Goal: Task Accomplishment & Management: Complete application form

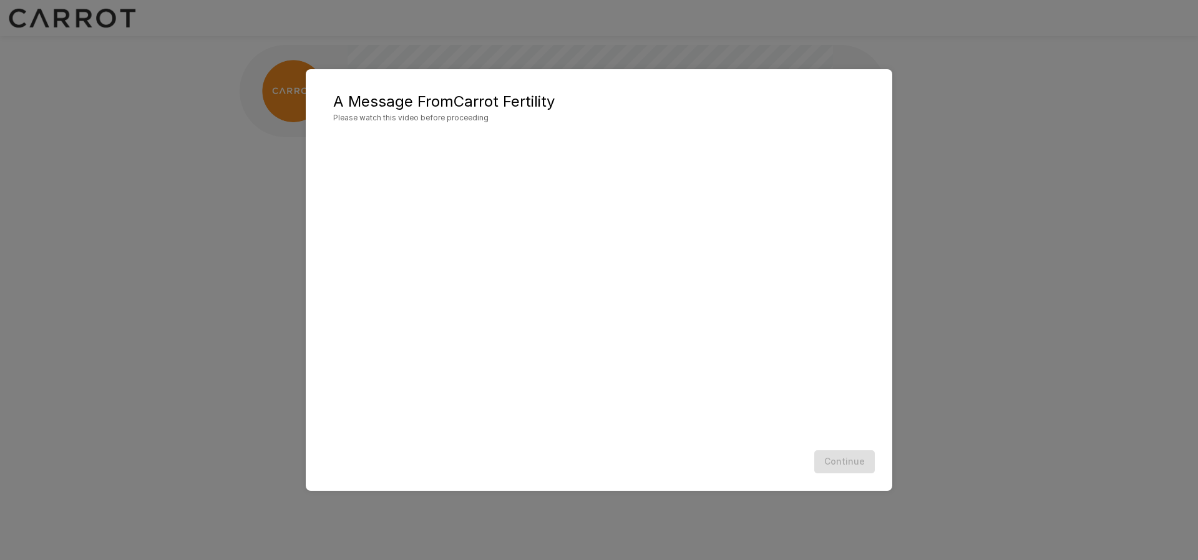
click at [849, 462] on div "Continue" at bounding box center [599, 462] width 562 height 33
click at [851, 450] on div "Continue" at bounding box center [599, 462] width 562 height 33
click at [852, 456] on button "Continue" at bounding box center [844, 462] width 61 height 23
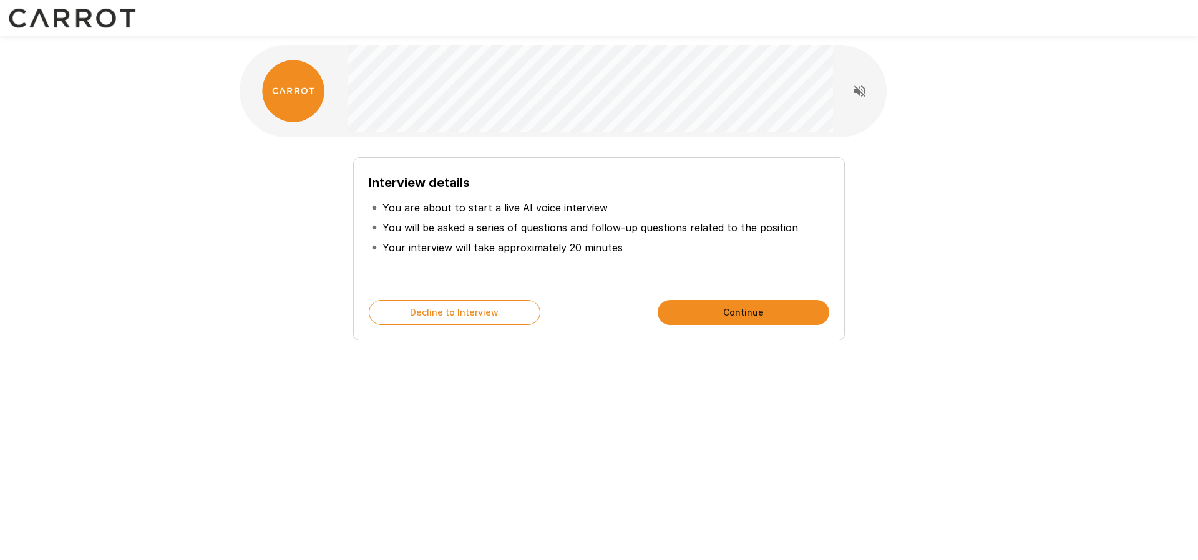
click at [716, 307] on button "Continue" at bounding box center [744, 312] width 172 height 25
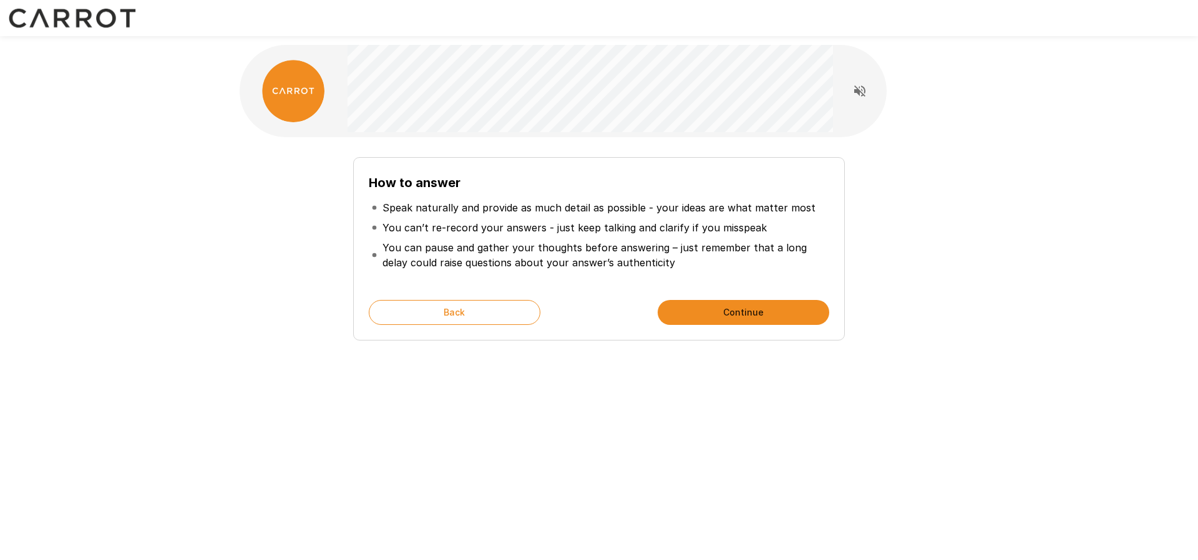
click at [726, 316] on button "Continue" at bounding box center [744, 312] width 172 height 25
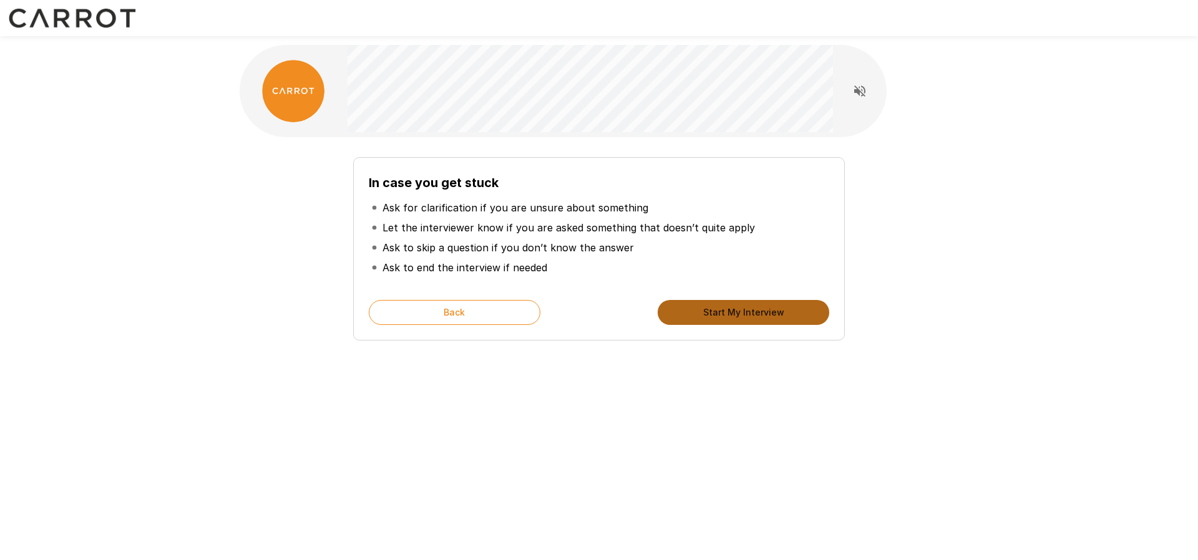
click at [726, 316] on button "Start My Interview" at bounding box center [744, 312] width 172 height 25
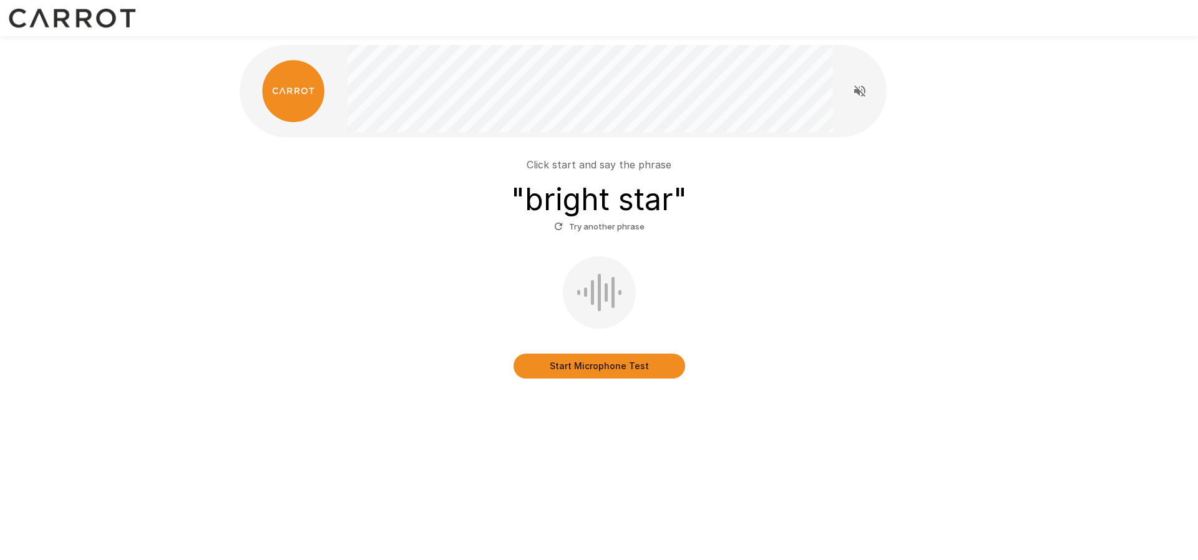
click at [635, 373] on button "Start Microphone Test" at bounding box center [600, 366] width 172 height 25
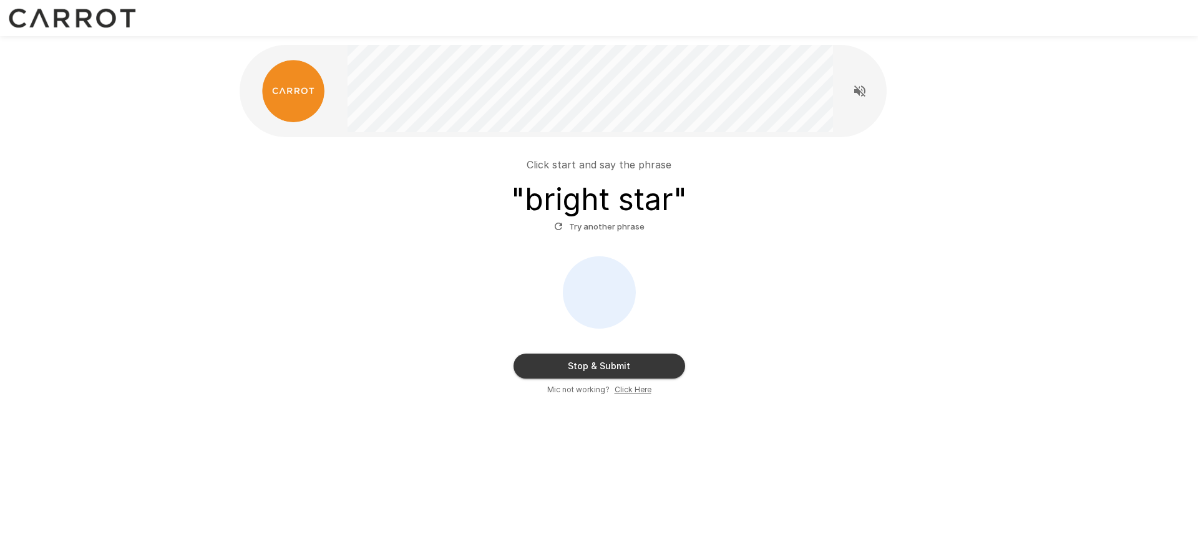
click at [901, 182] on div "Click start and say the phrase " bright star " Try another phrase" at bounding box center [599, 196] width 709 height 79
click at [615, 230] on button "Try another phrase" at bounding box center [599, 226] width 97 height 19
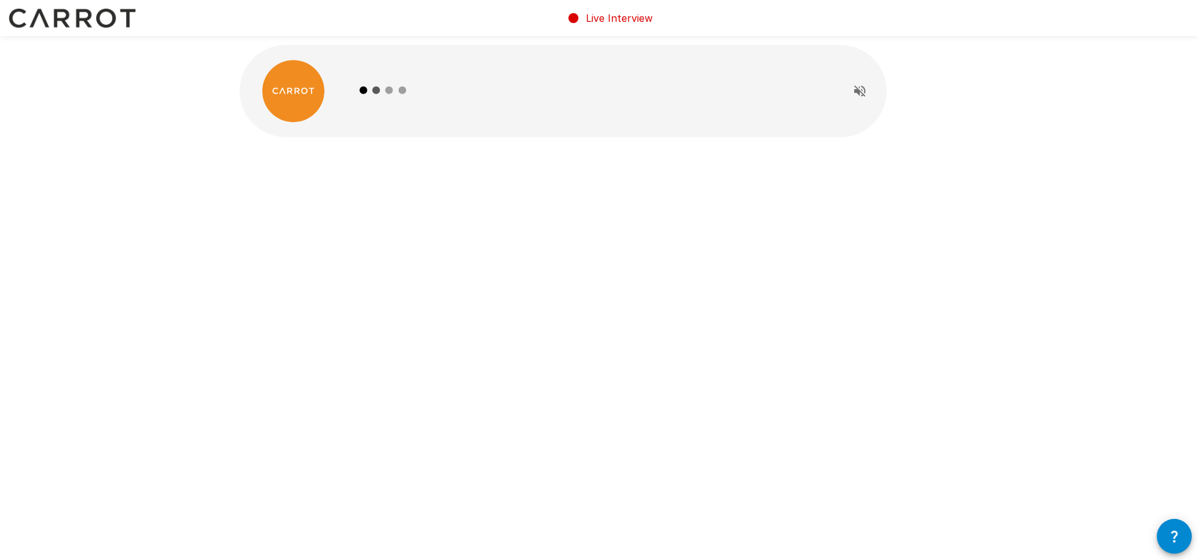
click at [608, 372] on div "Live Interview" at bounding box center [599, 280] width 1198 height 560
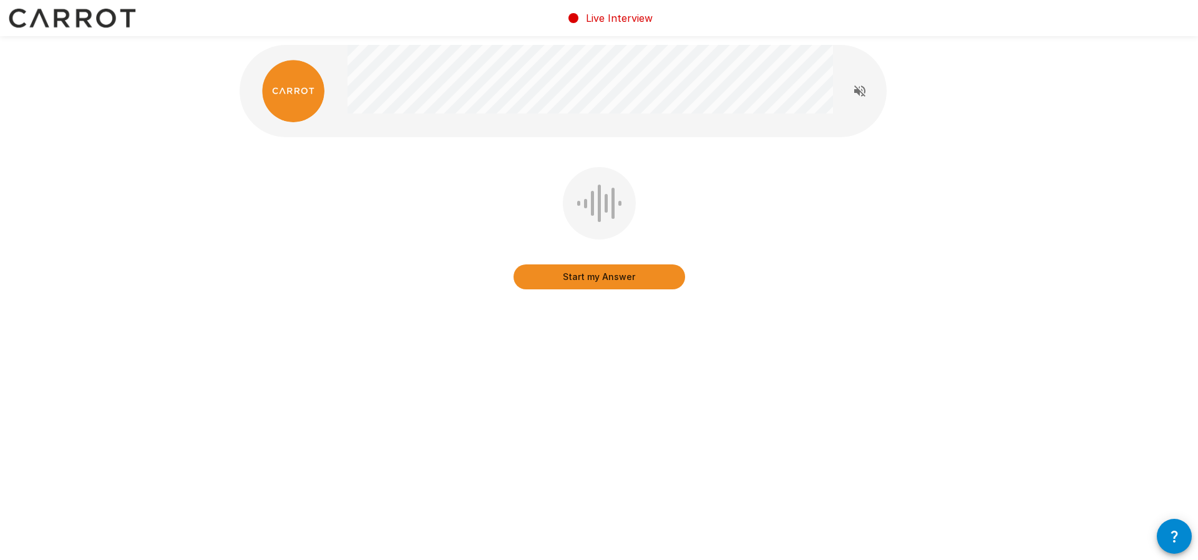
click at [609, 280] on button "Start my Answer" at bounding box center [600, 277] width 172 height 25
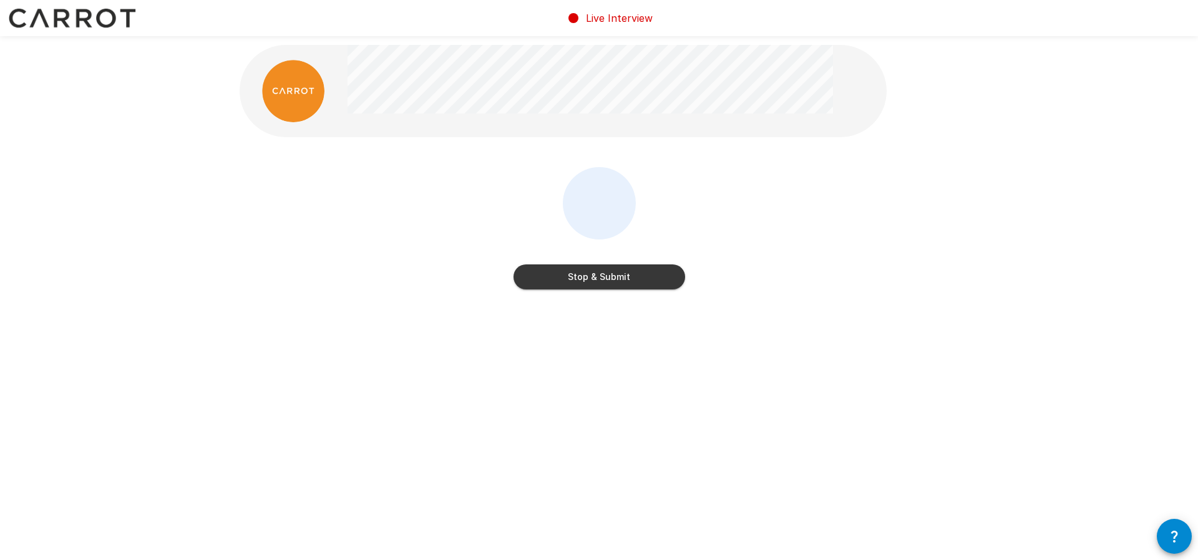
click at [595, 273] on button "Stop & Submit" at bounding box center [600, 277] width 172 height 25
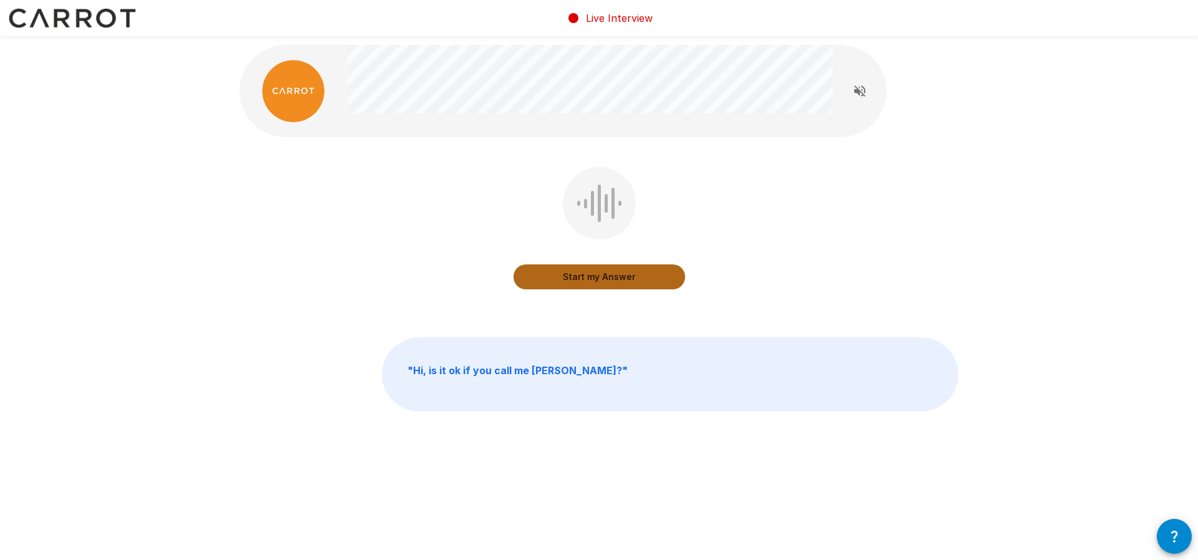
click at [582, 273] on button "Start my Answer" at bounding box center [600, 277] width 172 height 25
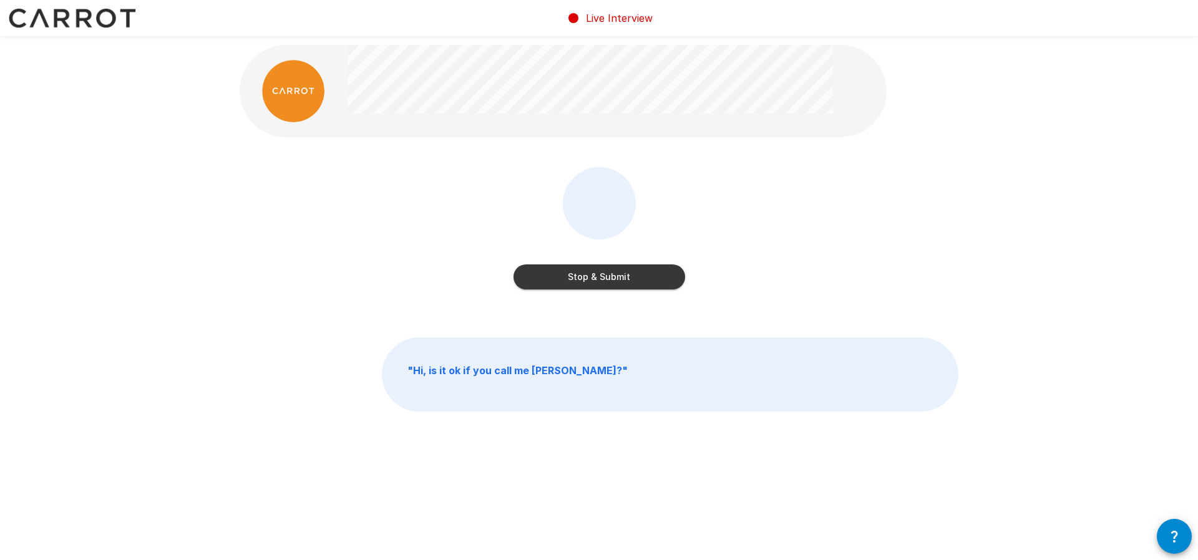
click at [582, 273] on button "Stop & Submit" at bounding box center [600, 277] width 172 height 25
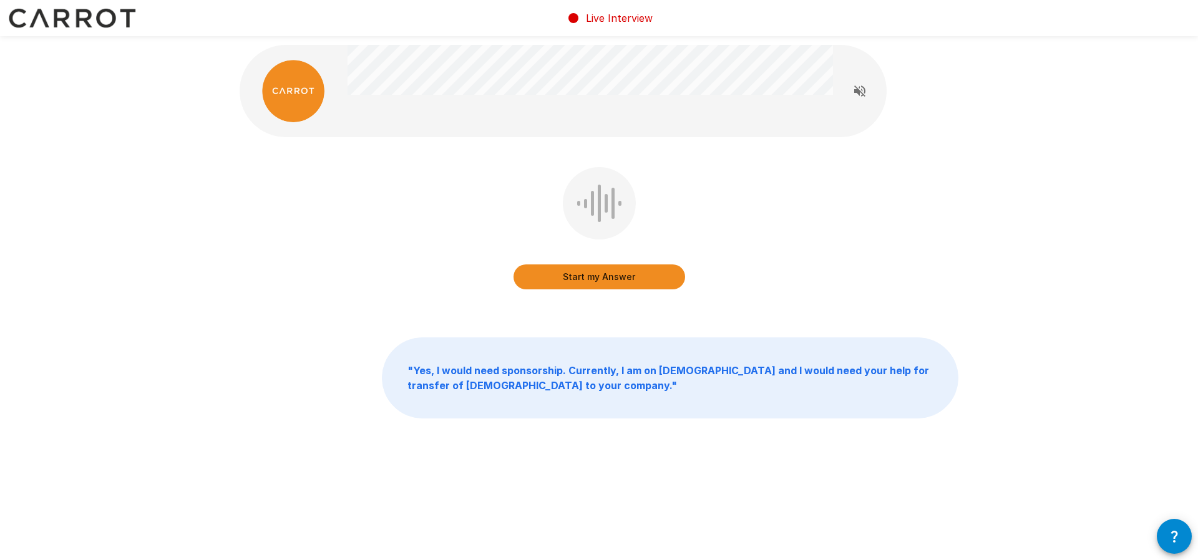
click at [590, 278] on button "Start my Answer" at bounding box center [600, 277] width 172 height 25
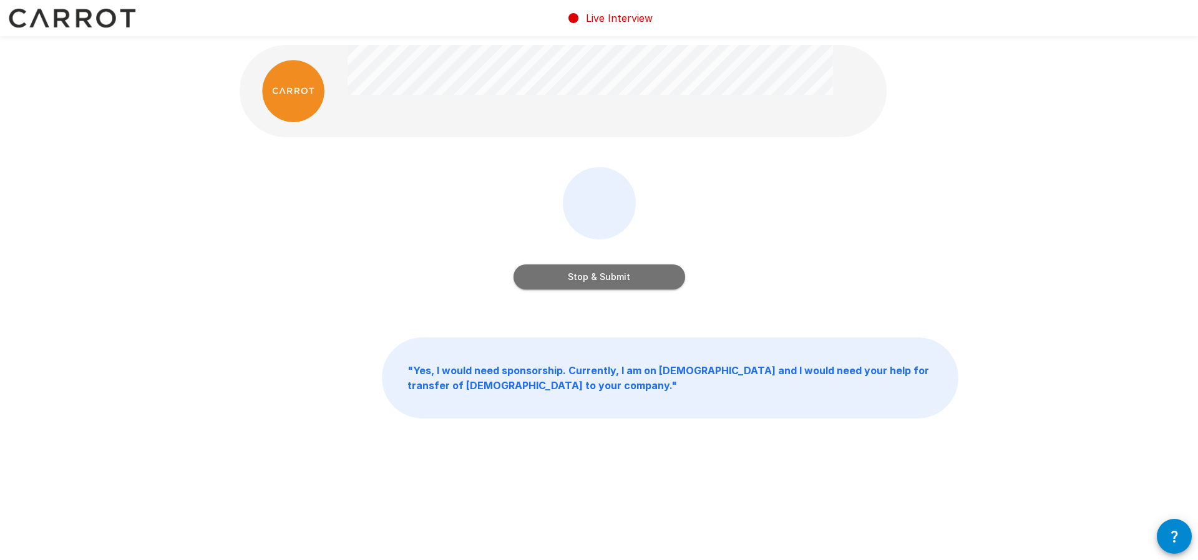
click at [607, 276] on button "Stop & Submit" at bounding box center [600, 277] width 172 height 25
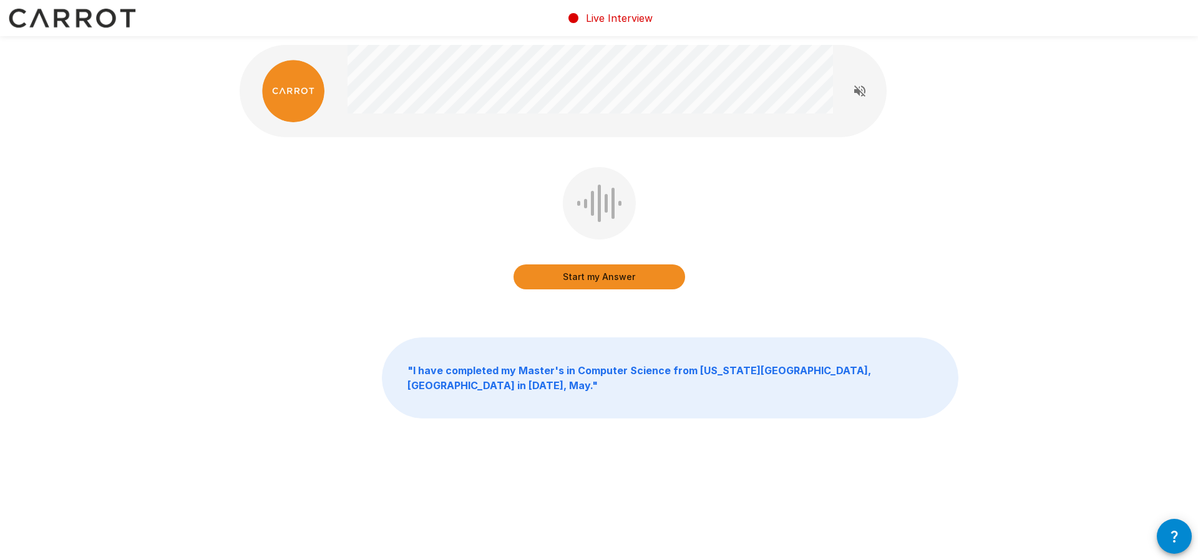
click at [588, 282] on button "Start my Answer" at bounding box center [600, 277] width 172 height 25
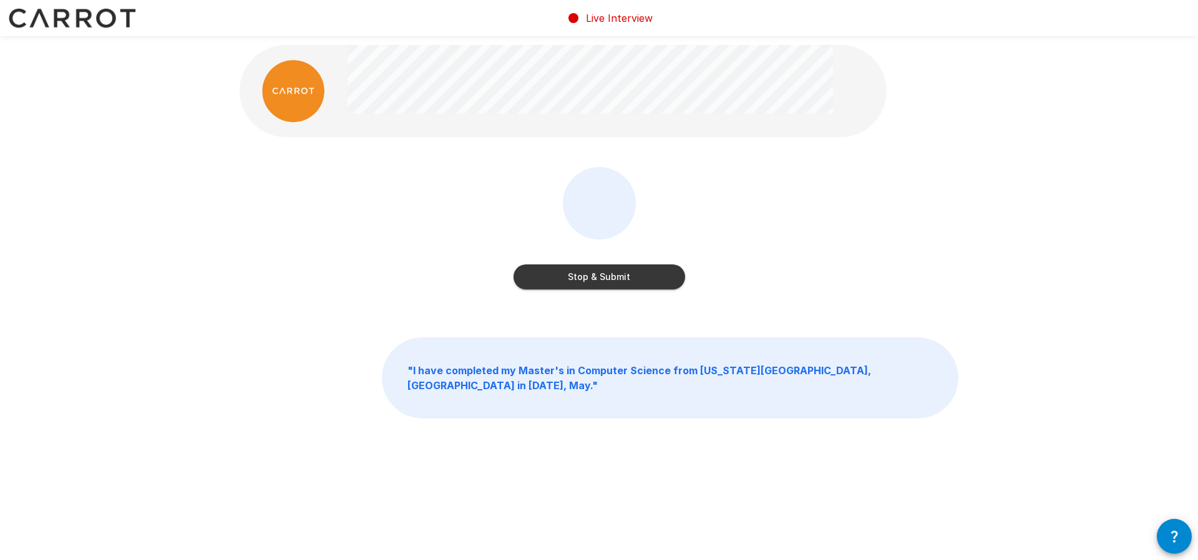
click at [588, 282] on button "Stop & Submit" at bounding box center [600, 277] width 172 height 25
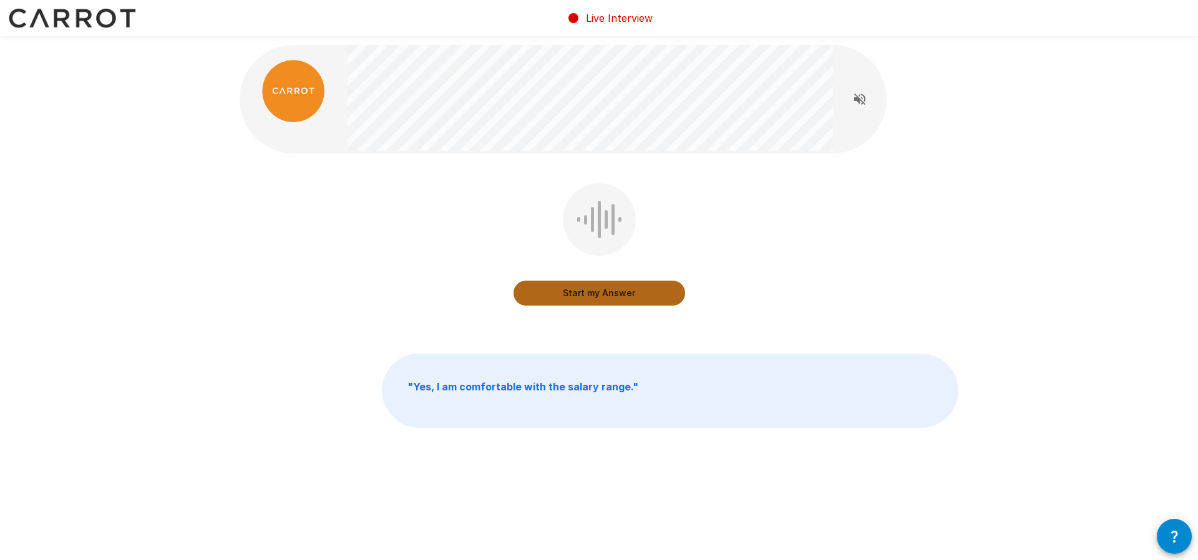
click at [594, 298] on button "Start my Answer" at bounding box center [600, 293] width 172 height 25
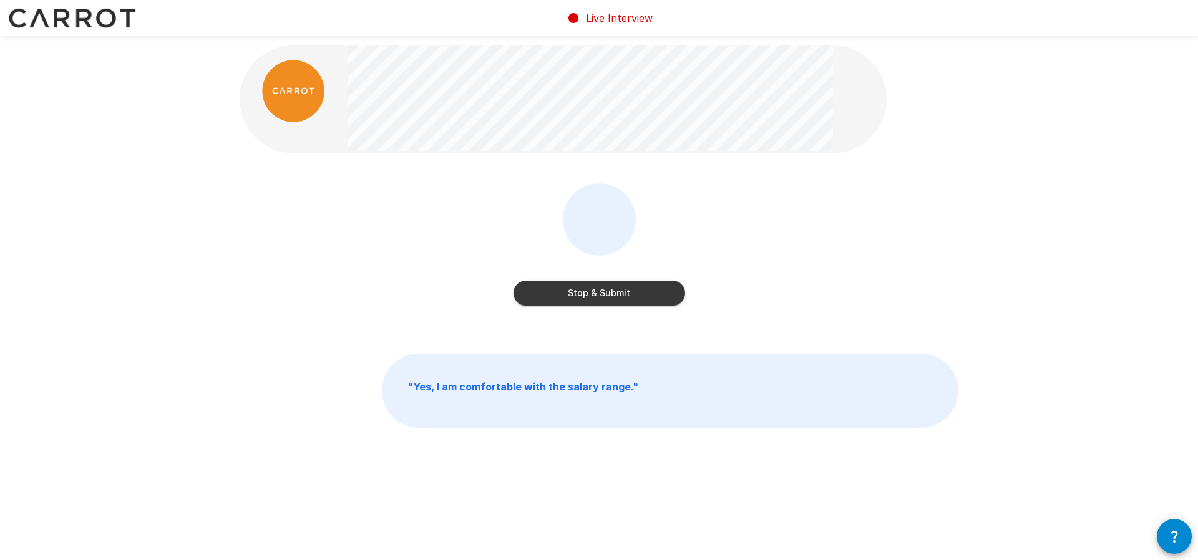
click at [604, 298] on button "Stop & Submit" at bounding box center [600, 293] width 172 height 25
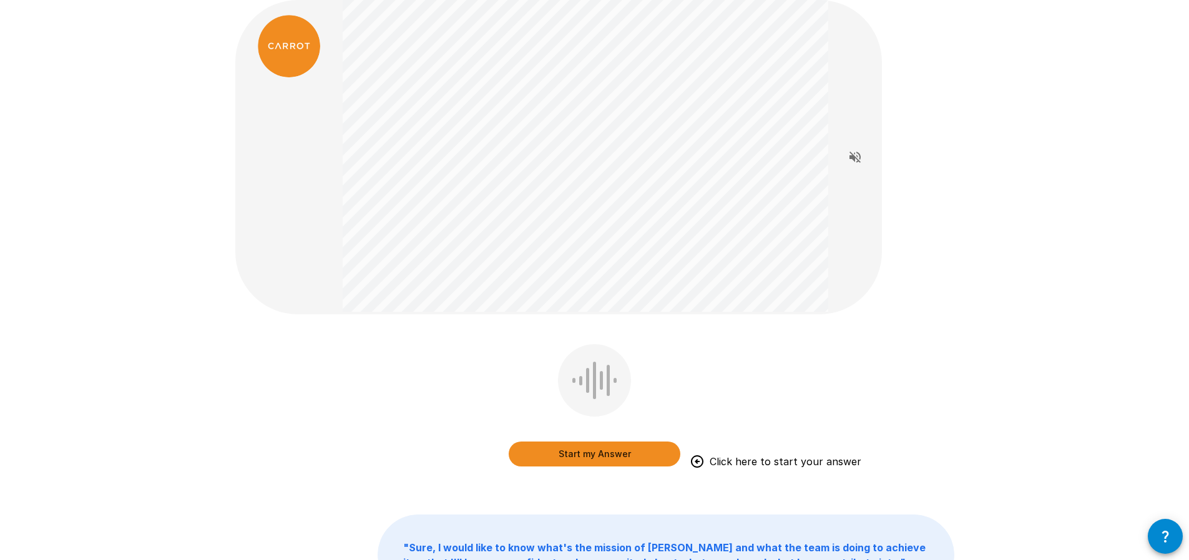
scroll to position [85, 0]
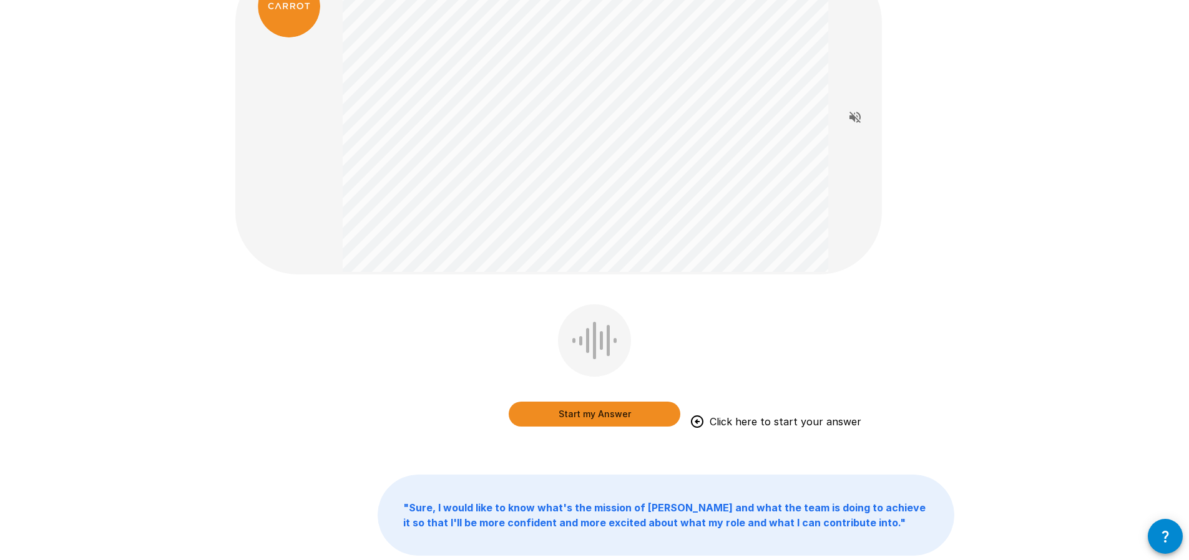
click at [580, 414] on button "Start my Answer" at bounding box center [595, 414] width 172 height 25
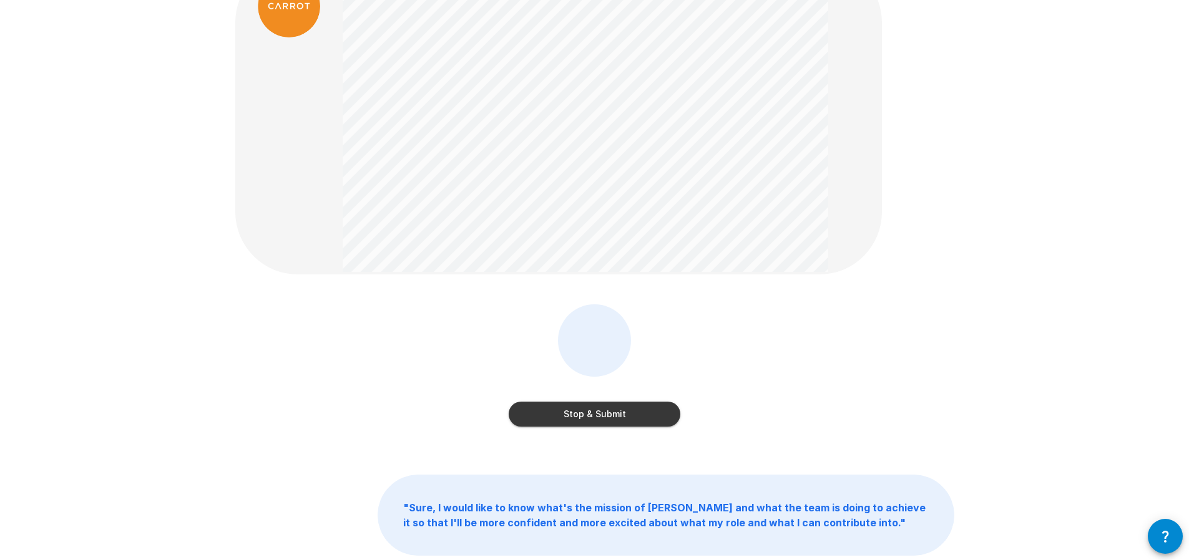
click at [633, 423] on button "Stop & Submit" at bounding box center [595, 414] width 172 height 25
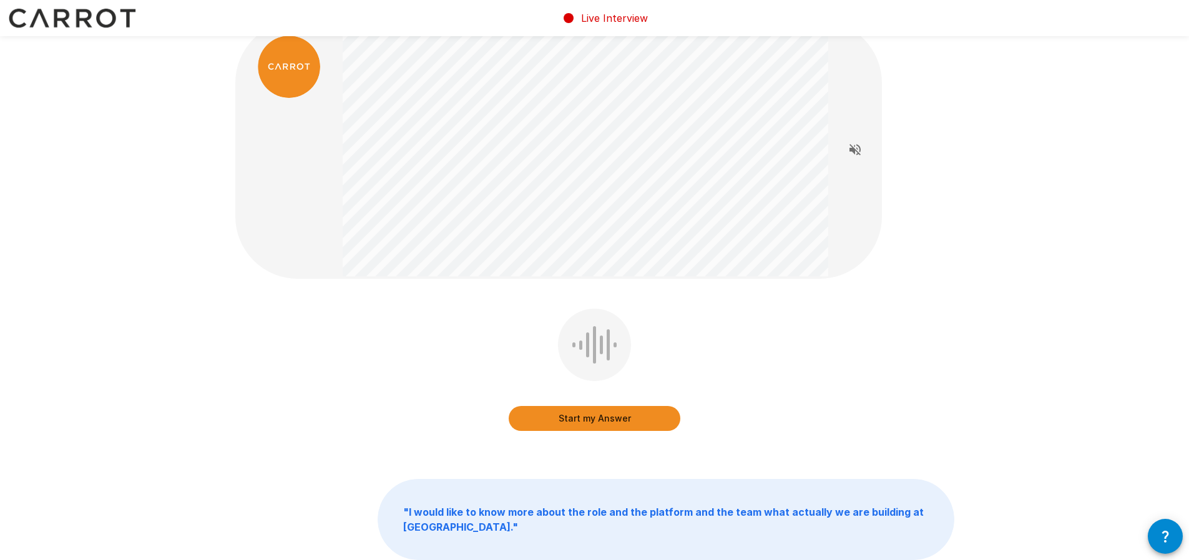
scroll to position [124, 0]
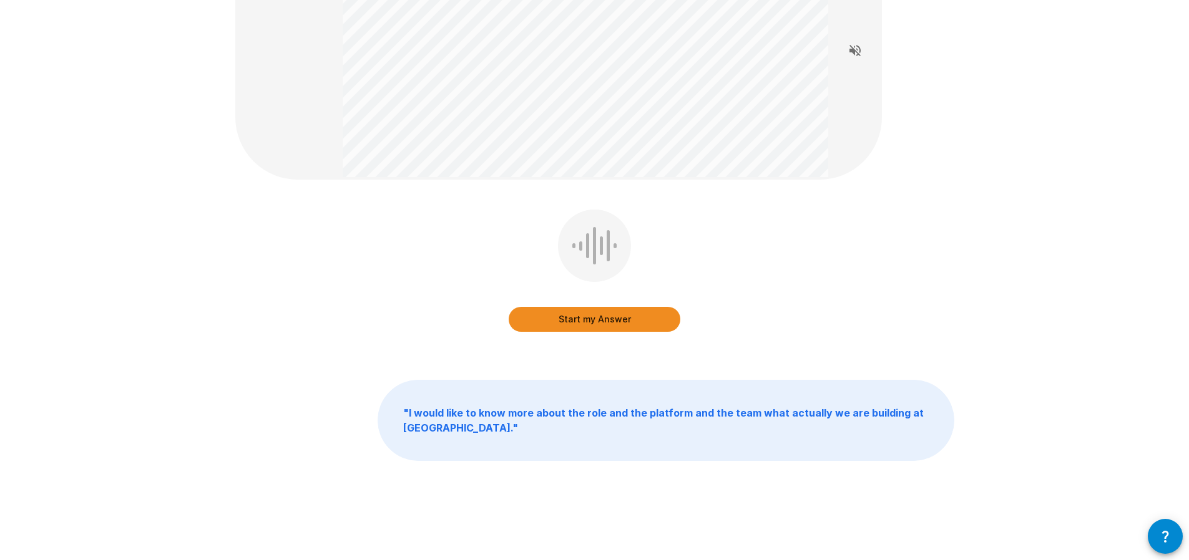
click at [577, 326] on button "Start my Answer" at bounding box center [595, 319] width 172 height 25
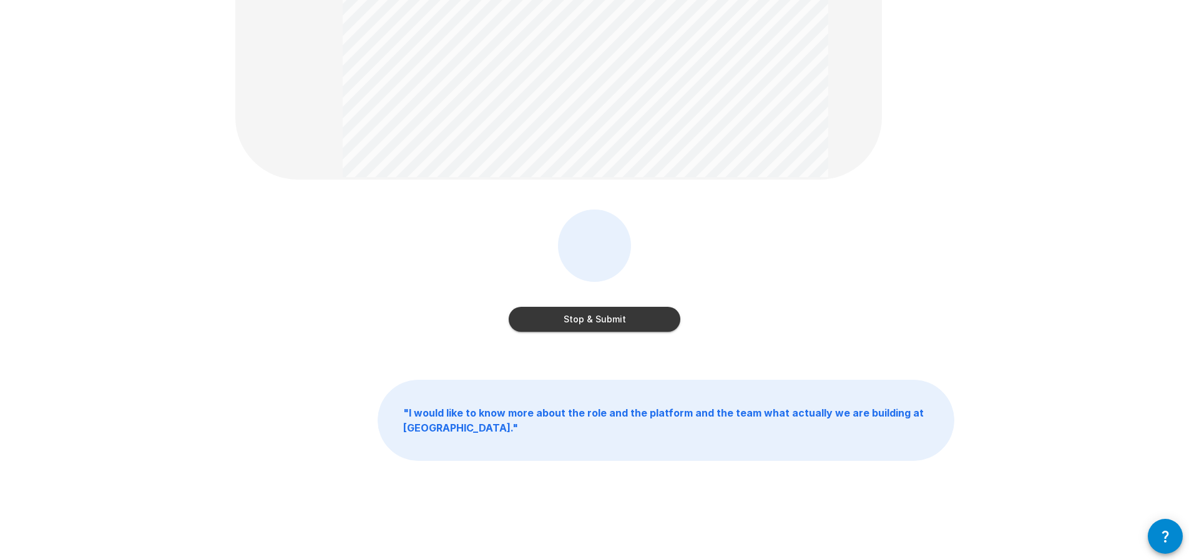
click at [577, 326] on button "Stop & Submit" at bounding box center [595, 319] width 172 height 25
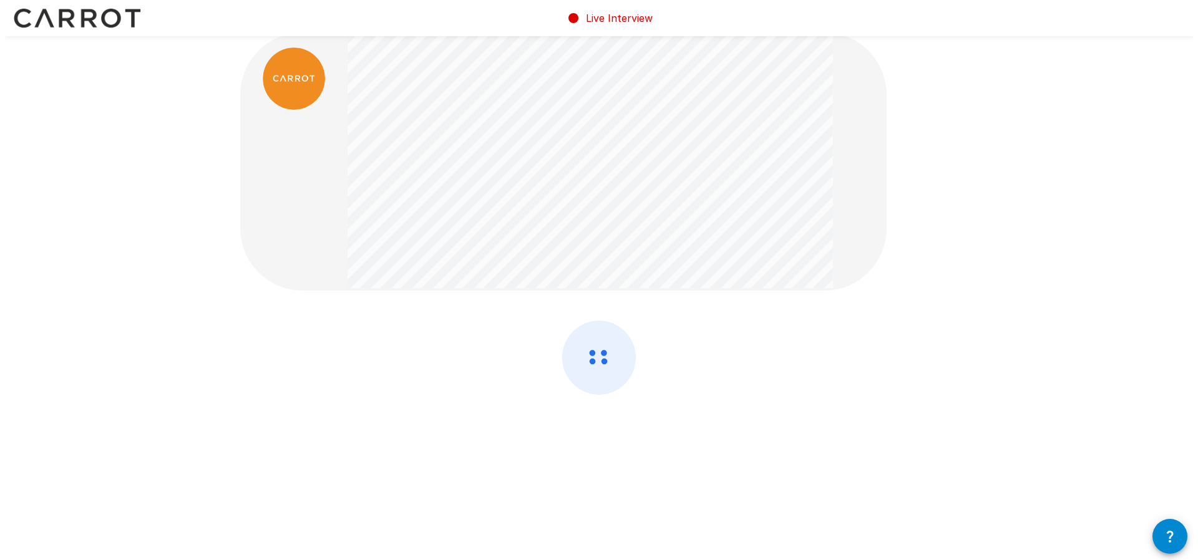
scroll to position [0, 0]
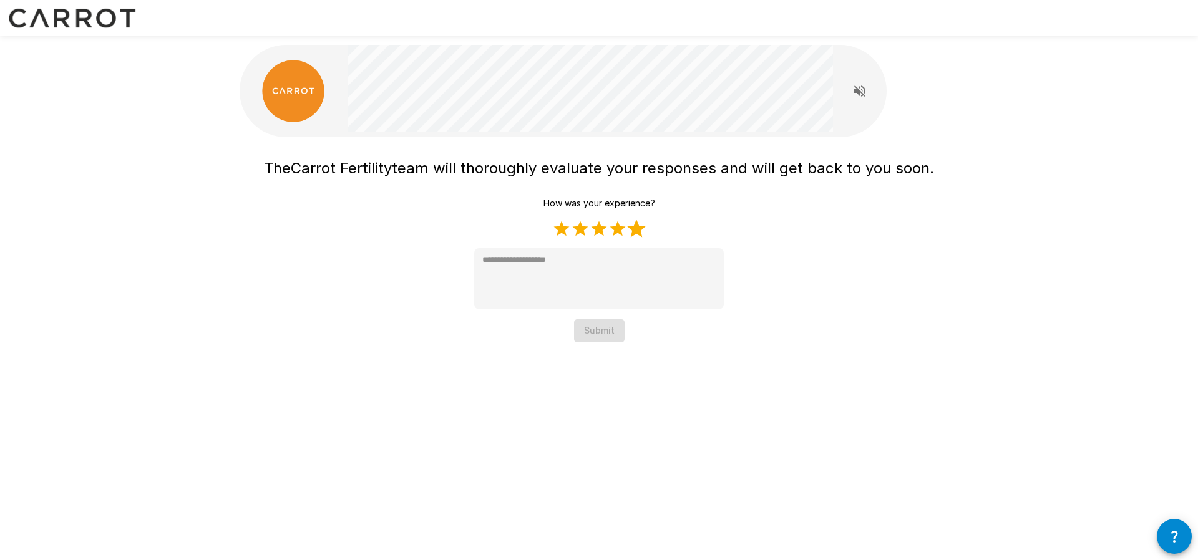
click at [639, 223] on label "5 Stars" at bounding box center [636, 229] width 19 height 19
type textarea "*"
click at [602, 330] on button "Submit" at bounding box center [599, 331] width 51 height 23
